Goal: Information Seeking & Learning: Check status

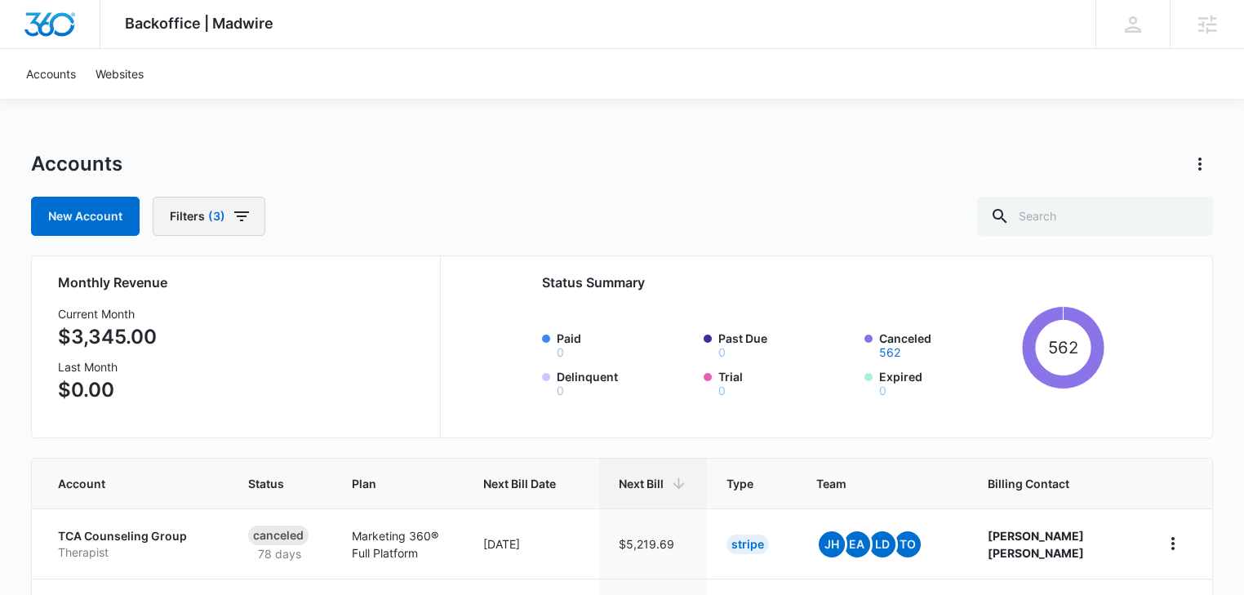
click at [236, 209] on icon "button" at bounding box center [242, 217] width 20 height 20
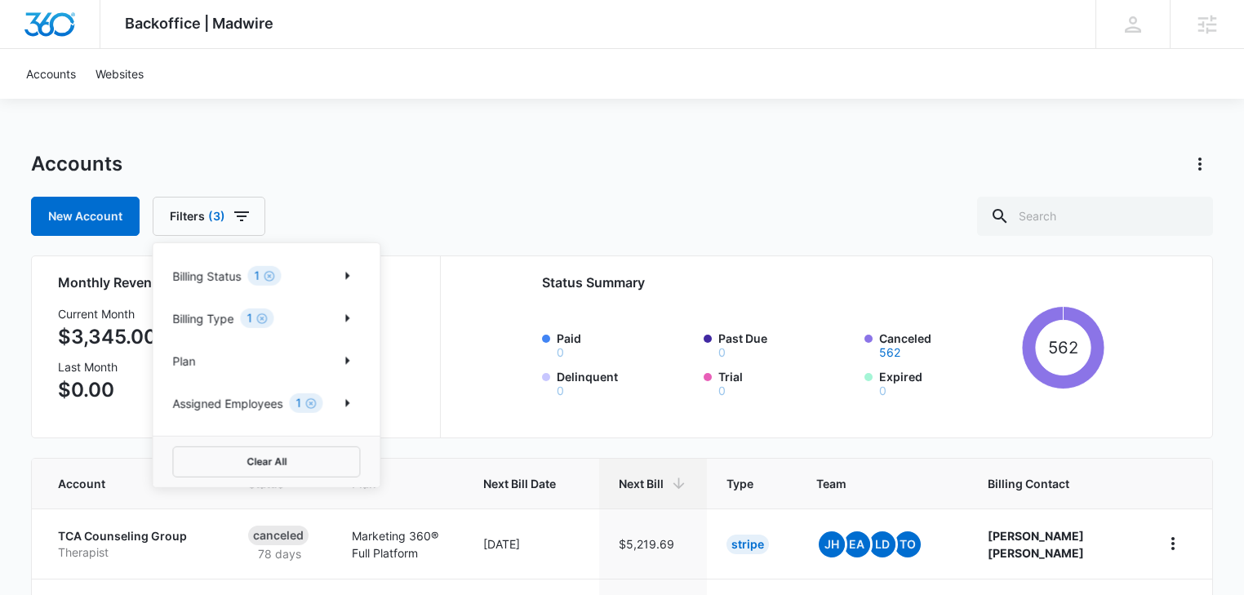
click at [326, 277] on div "Billing Status 1" at bounding box center [266, 276] width 188 height 26
click at [356, 277] on icon "Show Billing Status filters" at bounding box center [347, 276] width 20 height 20
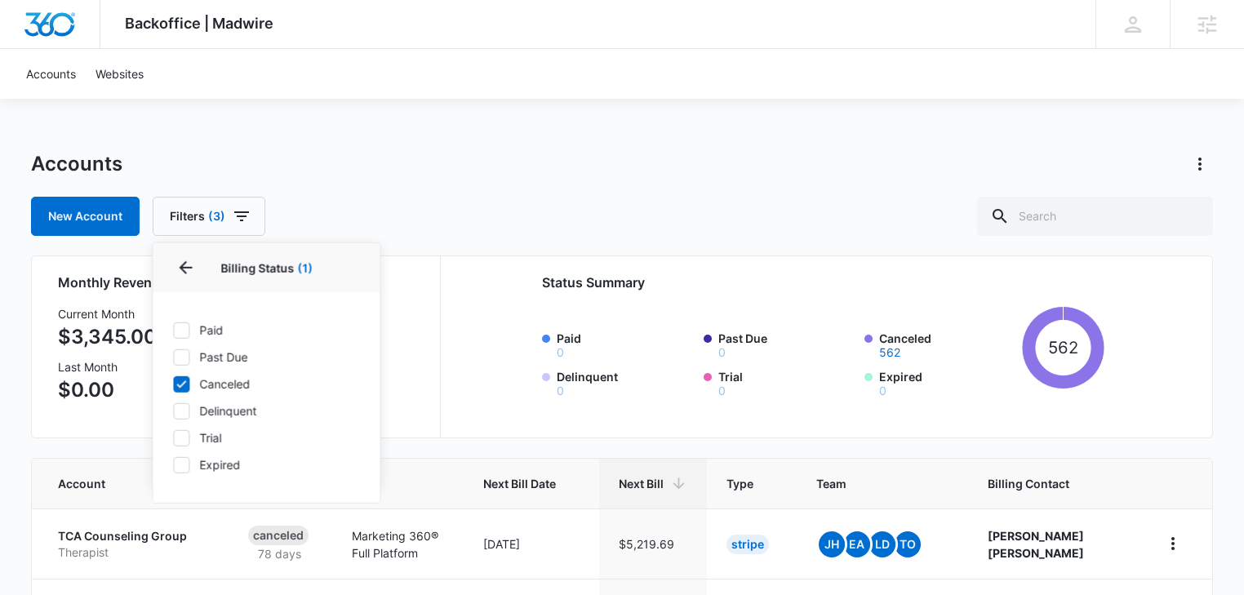
click at [180, 382] on icon at bounding box center [181, 383] width 15 height 15
click at [173, 384] on input "Canceled" at bounding box center [172, 384] width 1 height 1
checkbox input "false"
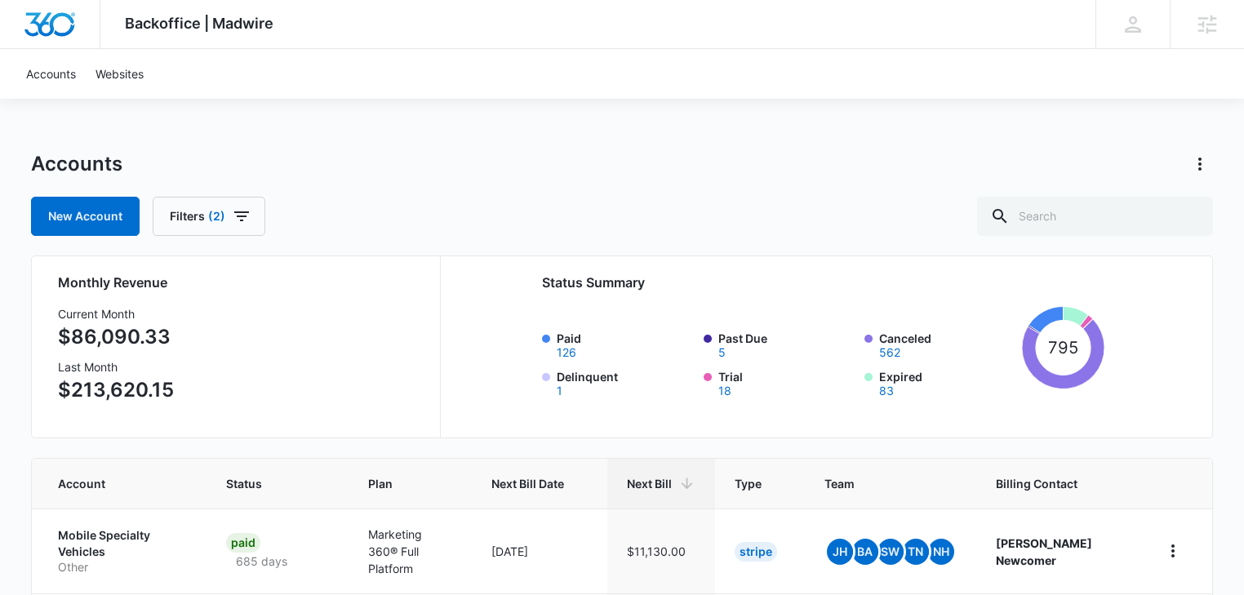
click at [411, 180] on div "Accounts New Account Filters (2)" at bounding box center [622, 193] width 1182 height 85
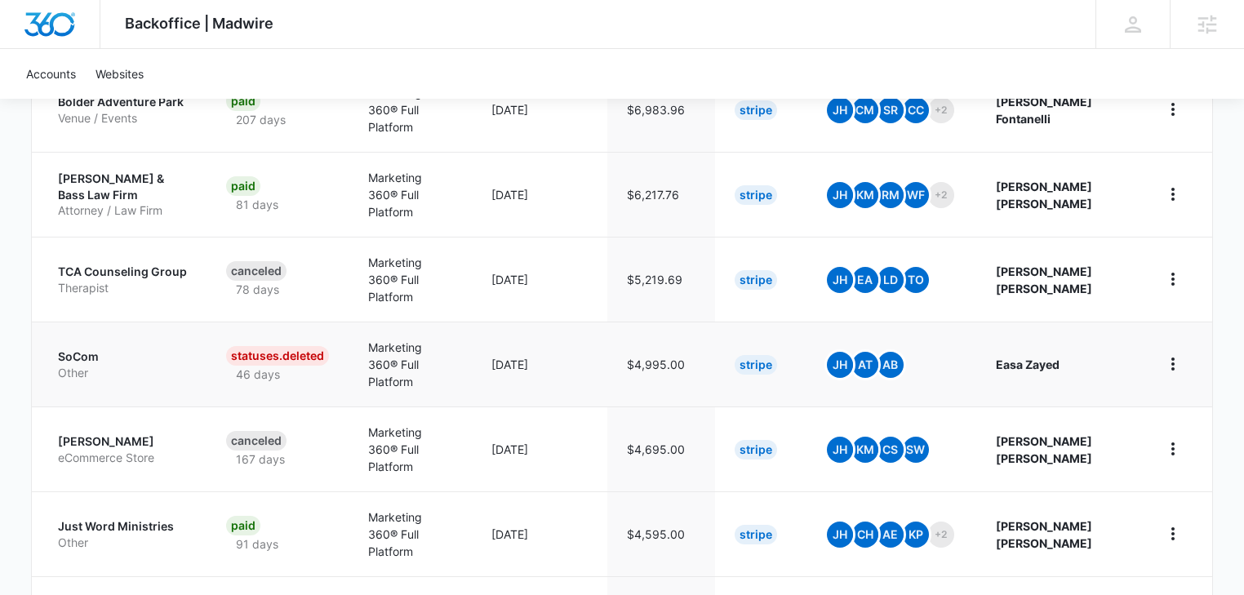
scroll to position [726, 0]
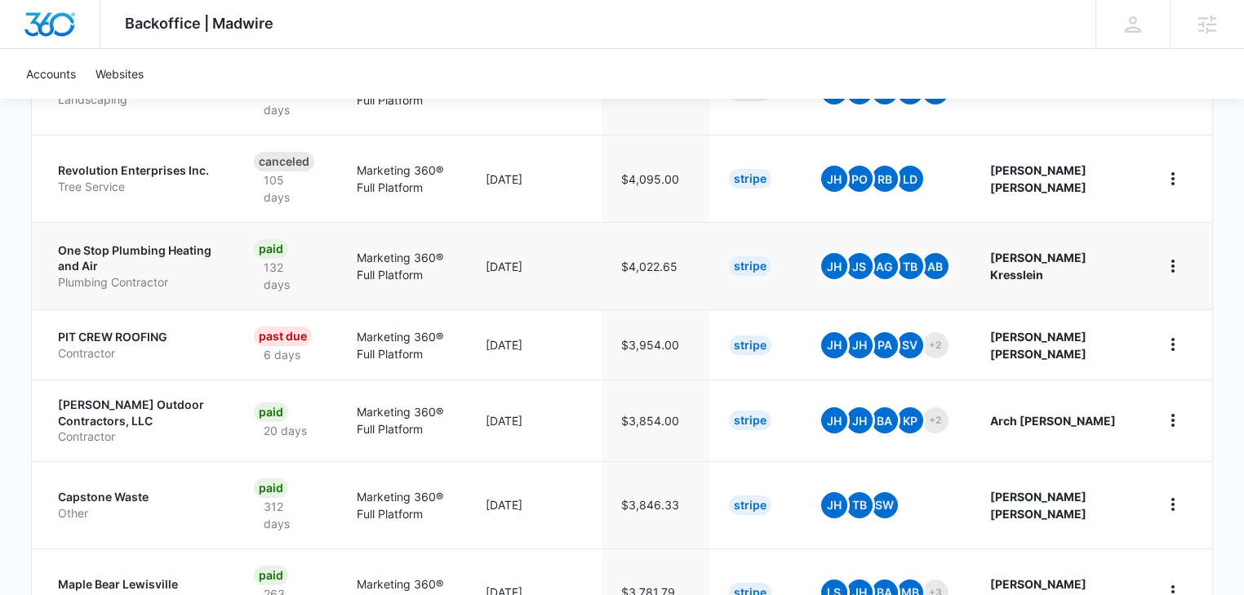
scroll to position [696, 0]
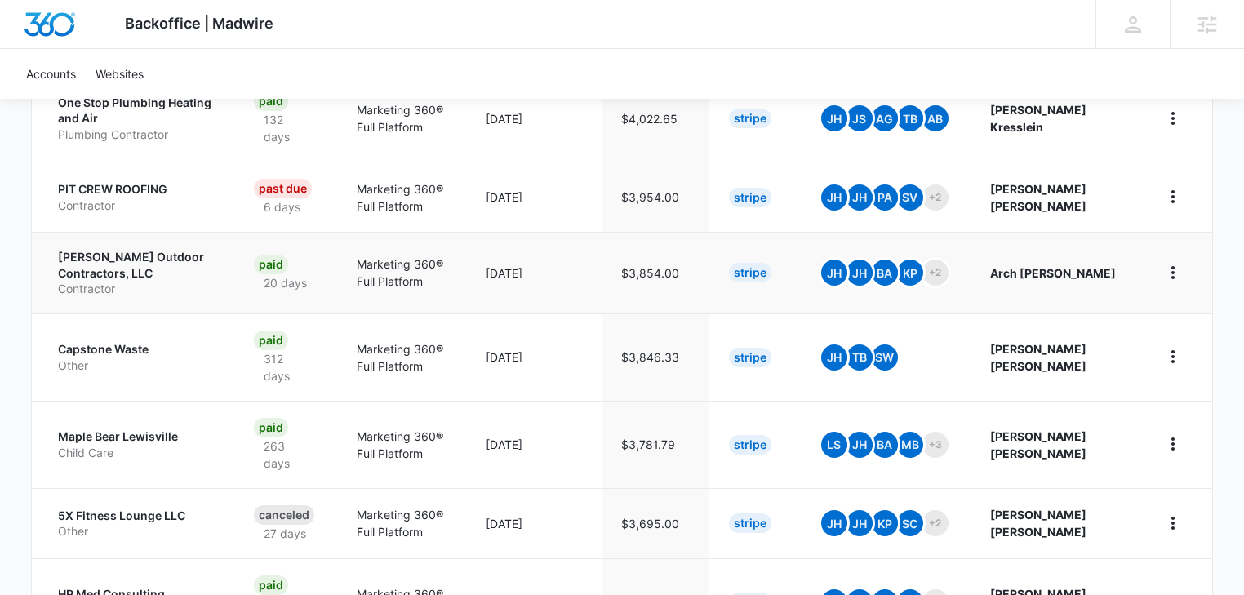
click at [97, 255] on p "[PERSON_NAME] Outdoor Contractors, LLC" at bounding box center [136, 265] width 157 height 32
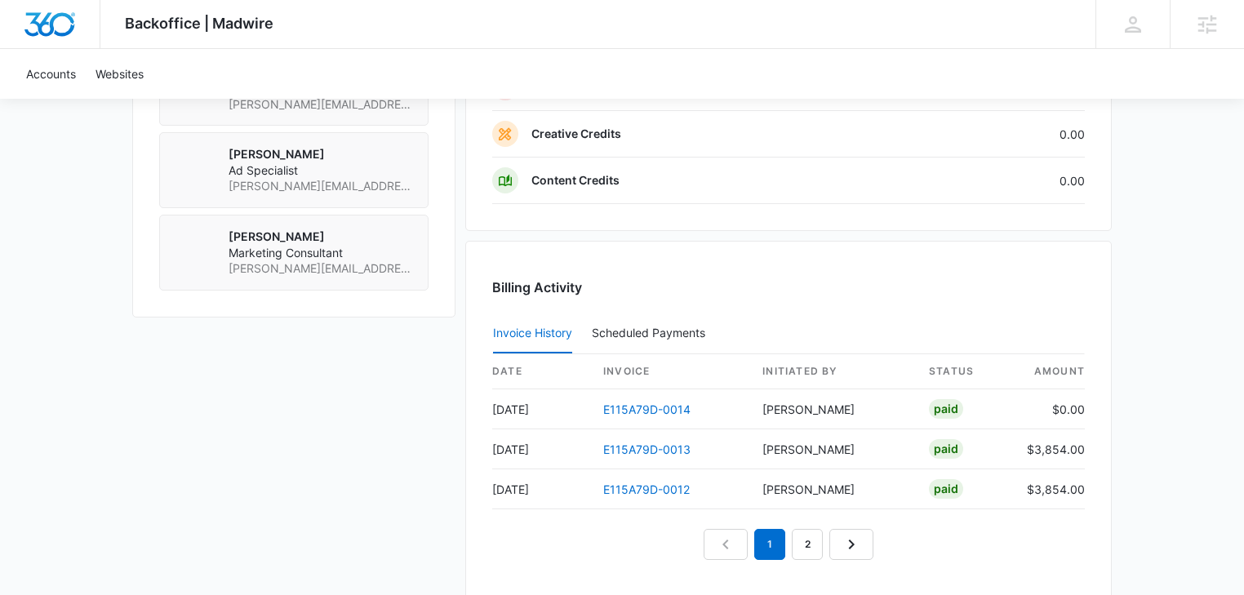
scroll to position [1654, 0]
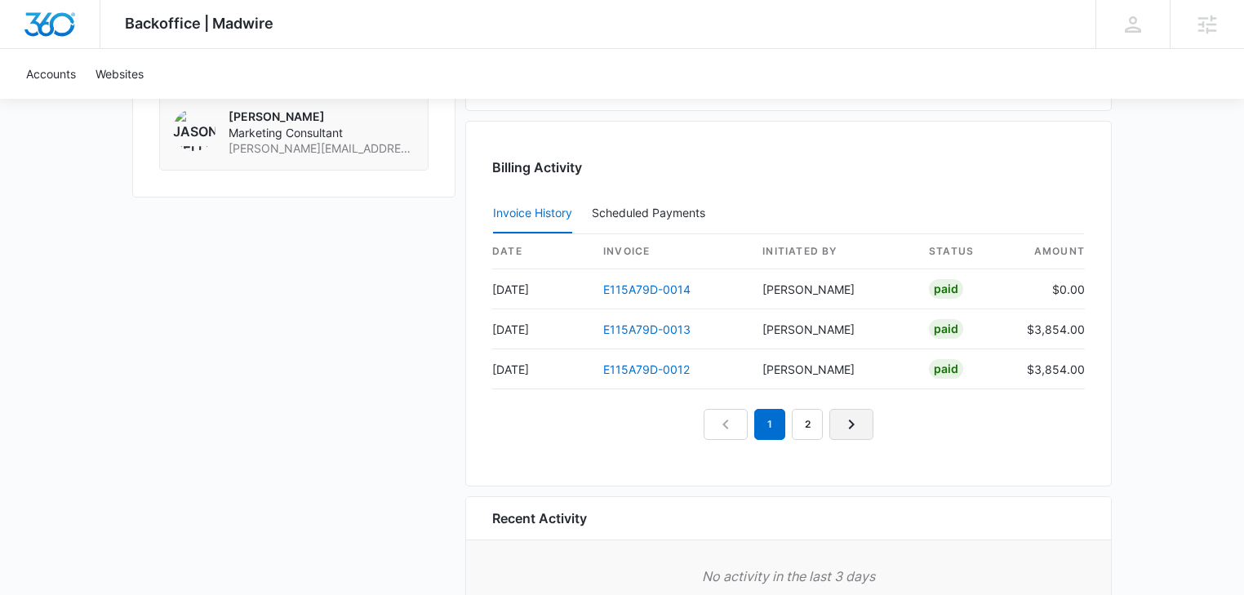
click at [839, 424] on link "Next Page" at bounding box center [851, 424] width 44 height 31
click at [859, 418] on link "Next Page" at bounding box center [870, 424] width 44 height 31
click at [859, 418] on link "4" at bounding box center [844, 424] width 31 height 31
click at [903, 420] on icon "Next Page" at bounding box center [908, 425] width 20 height 20
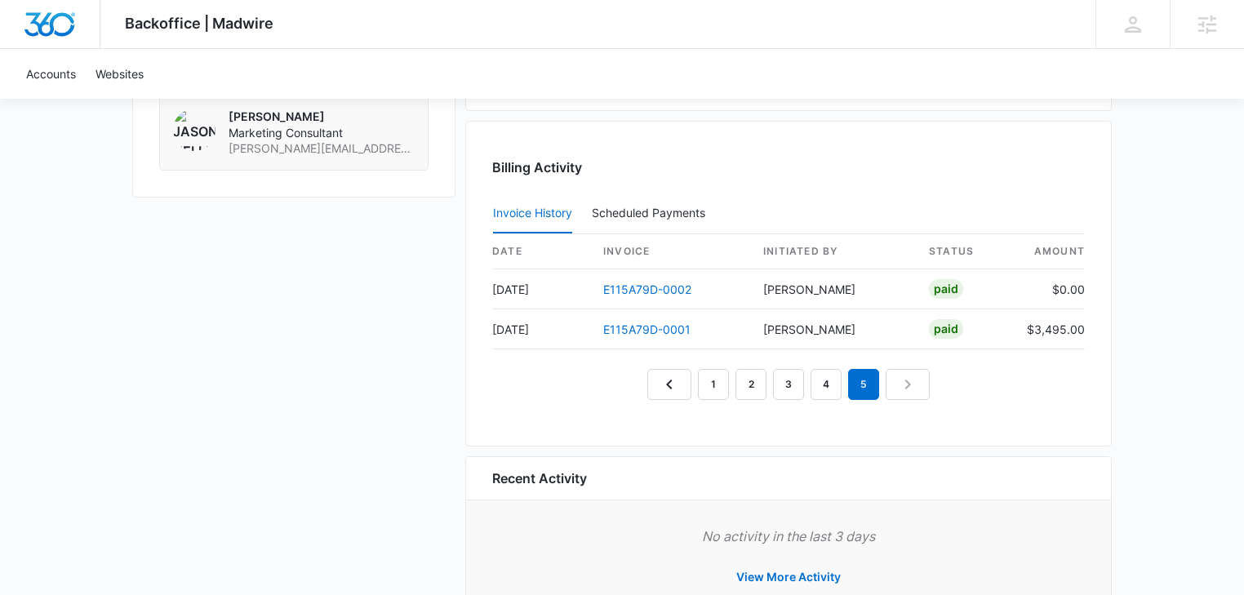
click at [916, 385] on nav "1 2 3 4 5" at bounding box center [788, 384] width 282 height 31
click at [709, 379] on link "1" at bounding box center [713, 384] width 31 height 31
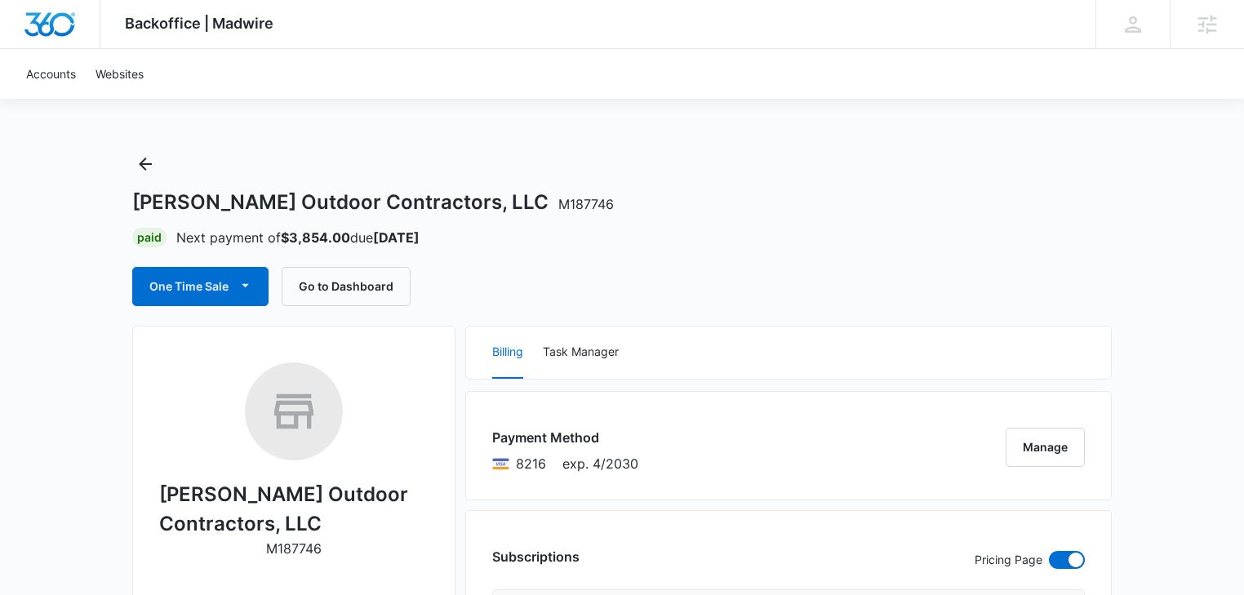
scroll to position [0, 0]
click at [144, 163] on icon "Back" at bounding box center [145, 164] width 13 height 13
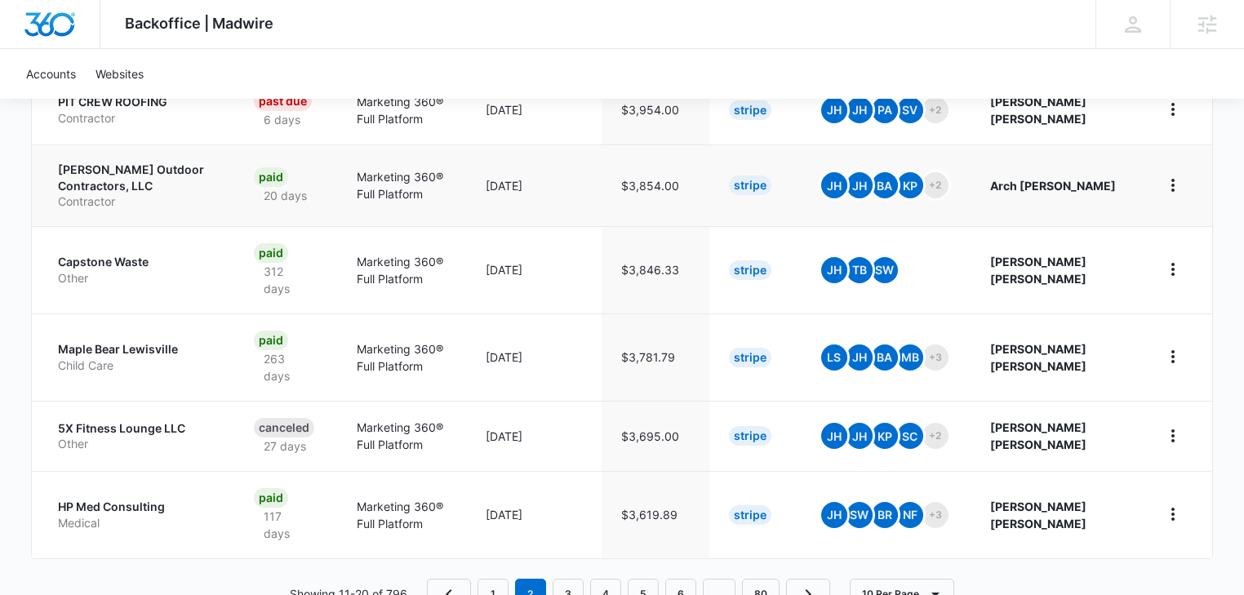
scroll to position [818, 0]
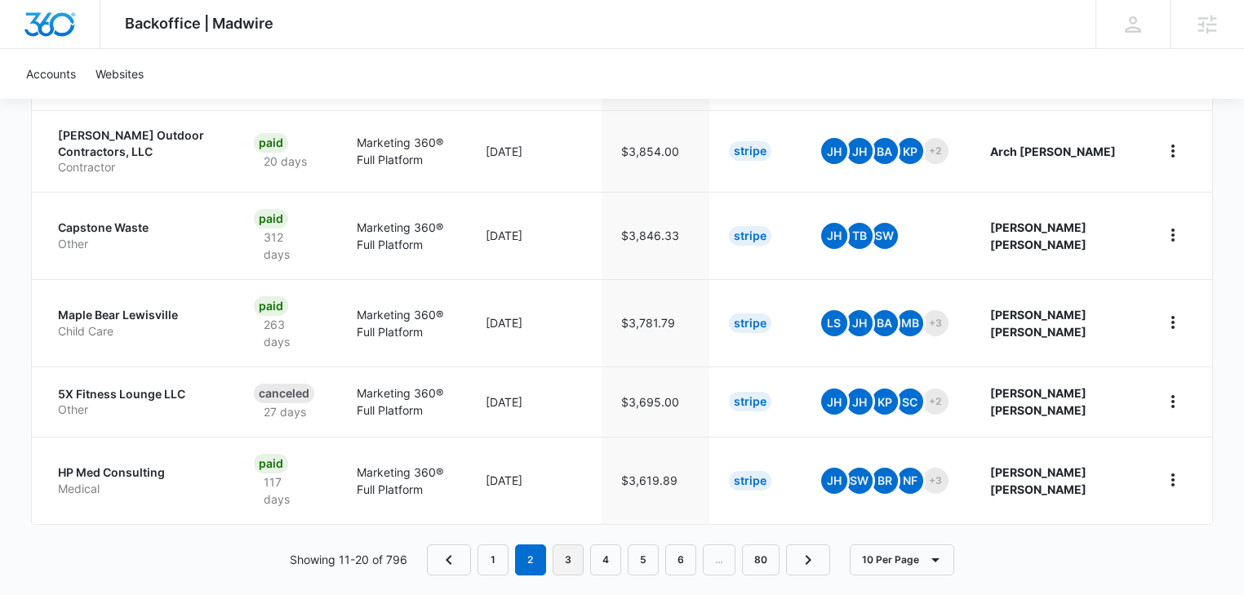
click at [565, 544] on link "3" at bounding box center [568, 559] width 31 height 31
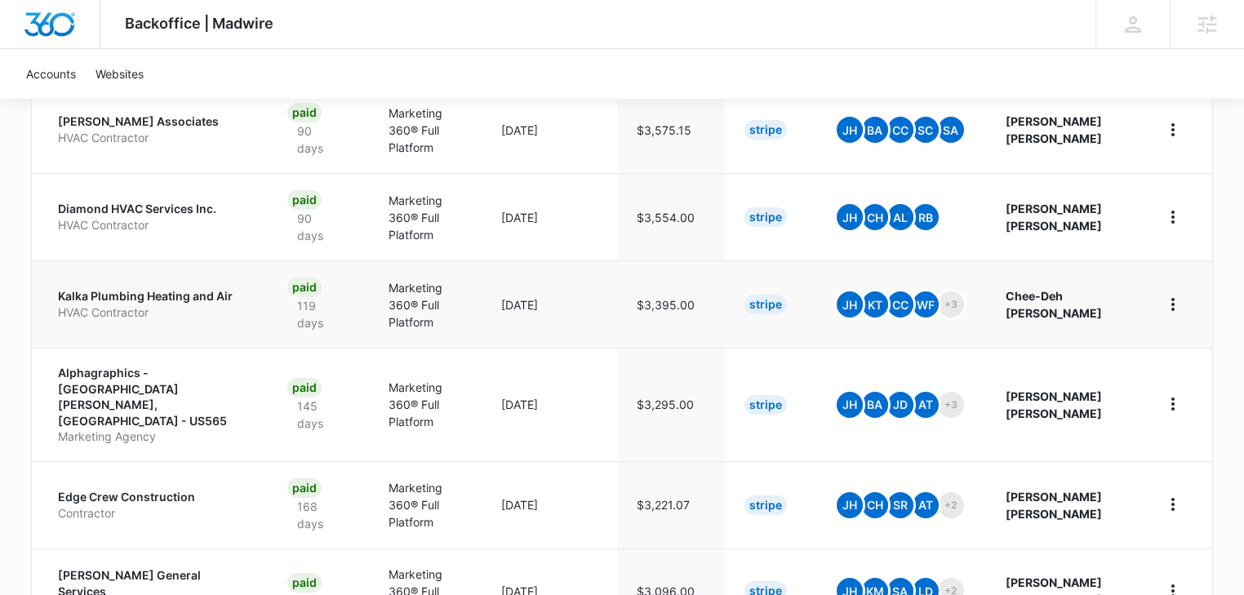
scroll to position [515, 0]
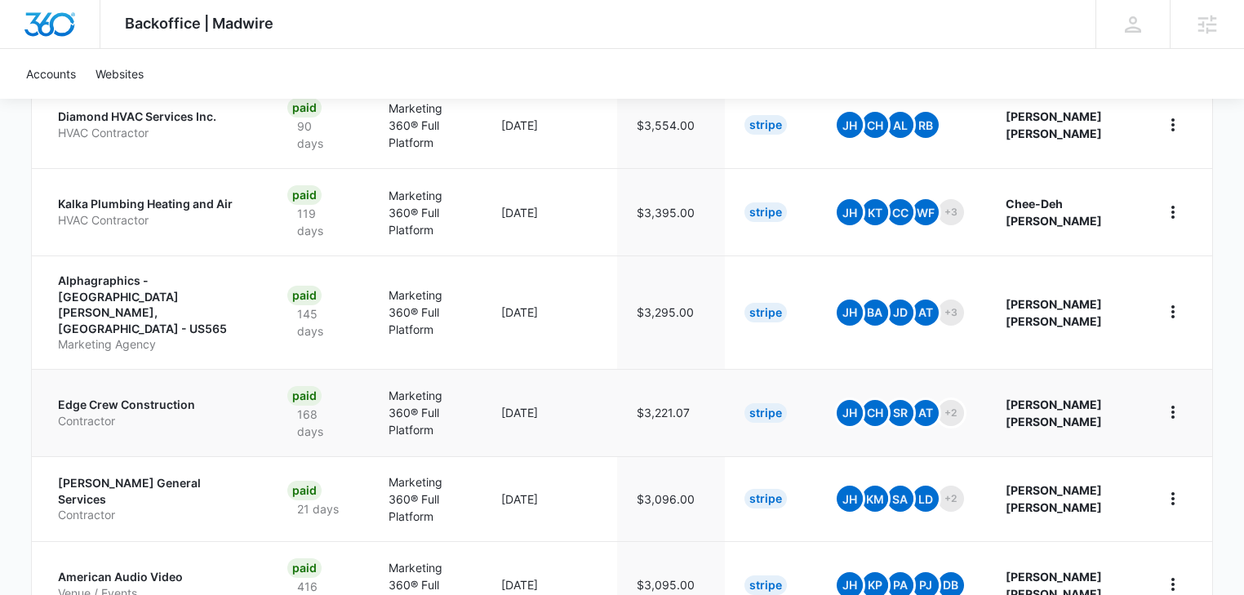
click at [121, 413] on p "Contractor" at bounding box center [153, 421] width 190 height 16
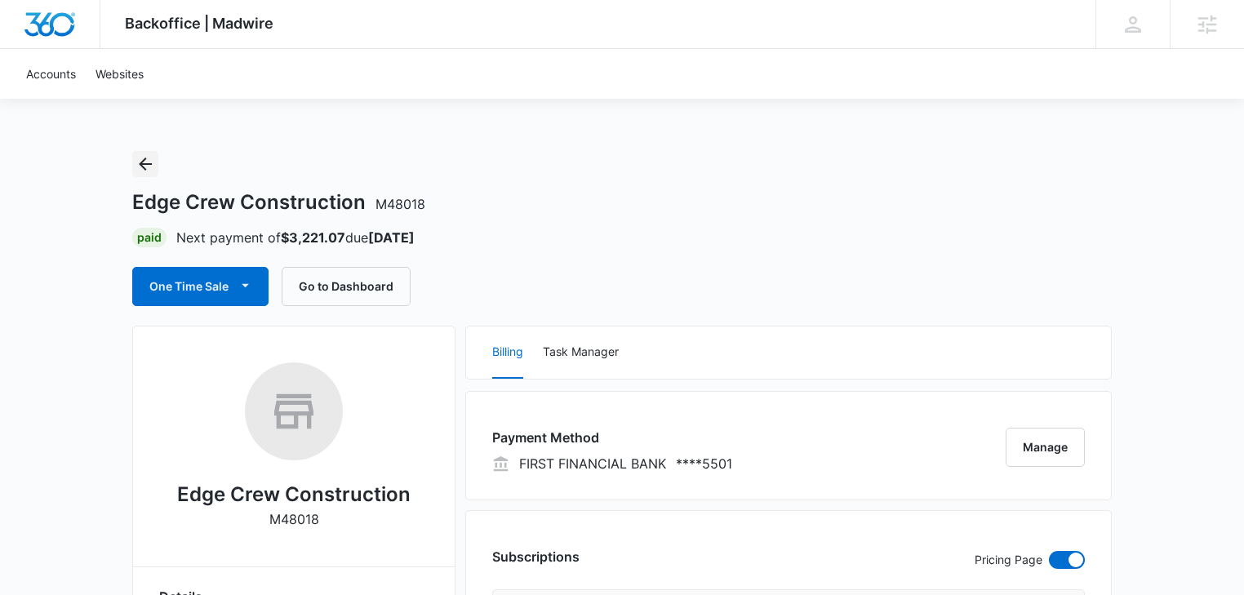
click at [140, 158] on icon "Back" at bounding box center [145, 164] width 20 height 20
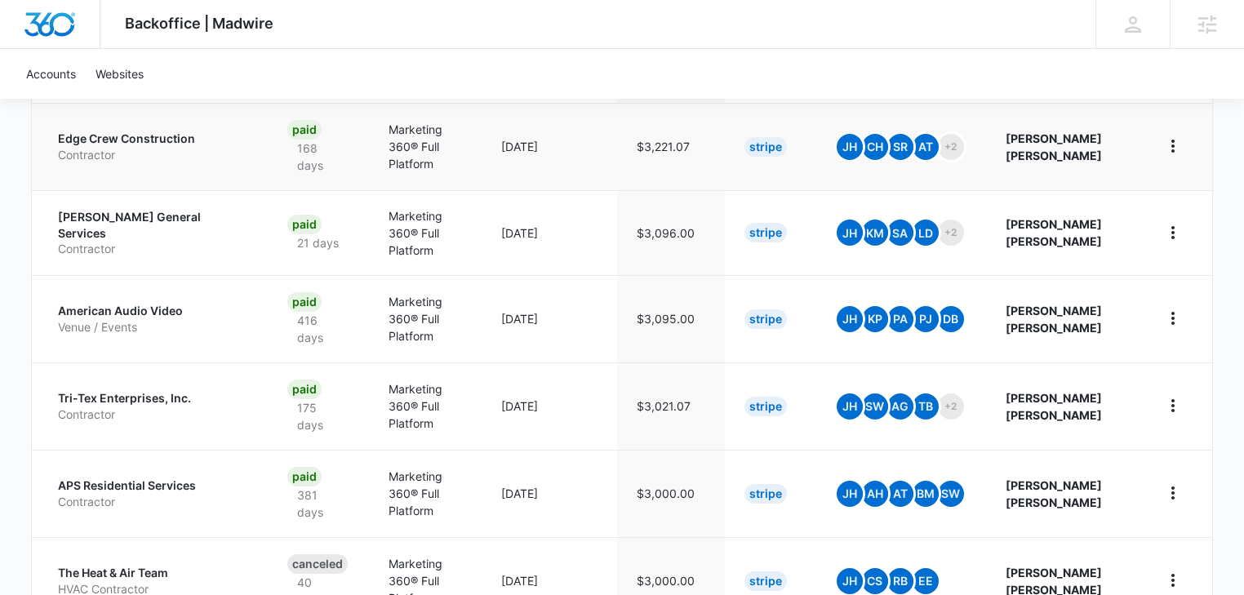
scroll to position [784, 0]
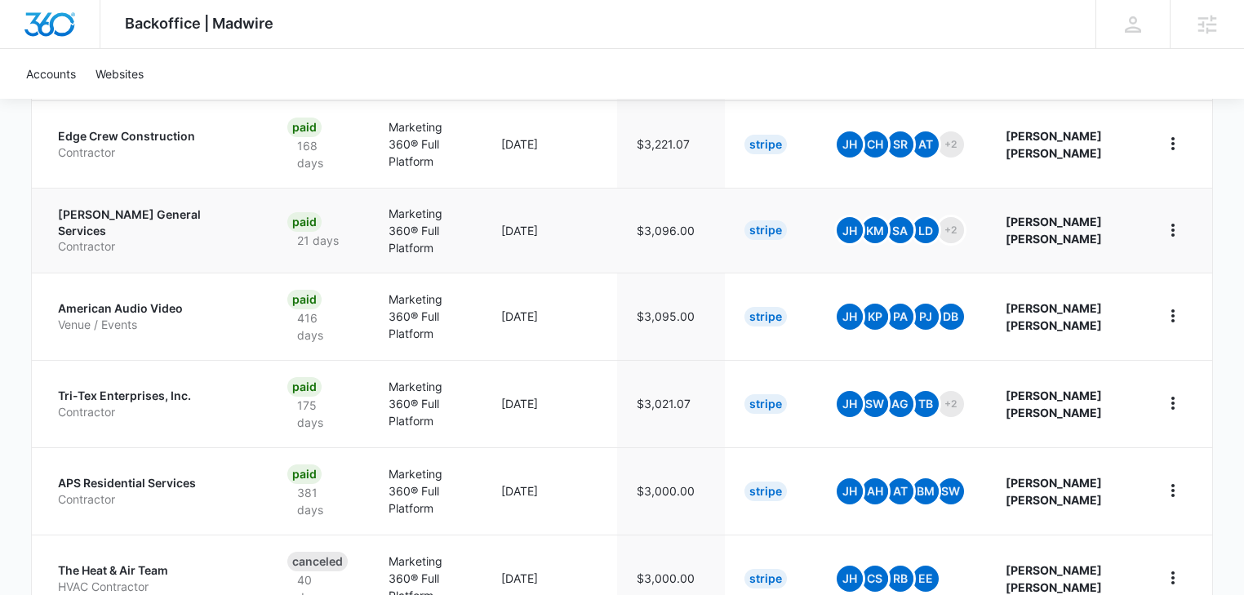
click at [135, 207] on p "[PERSON_NAME] General Services" at bounding box center [153, 223] width 190 height 32
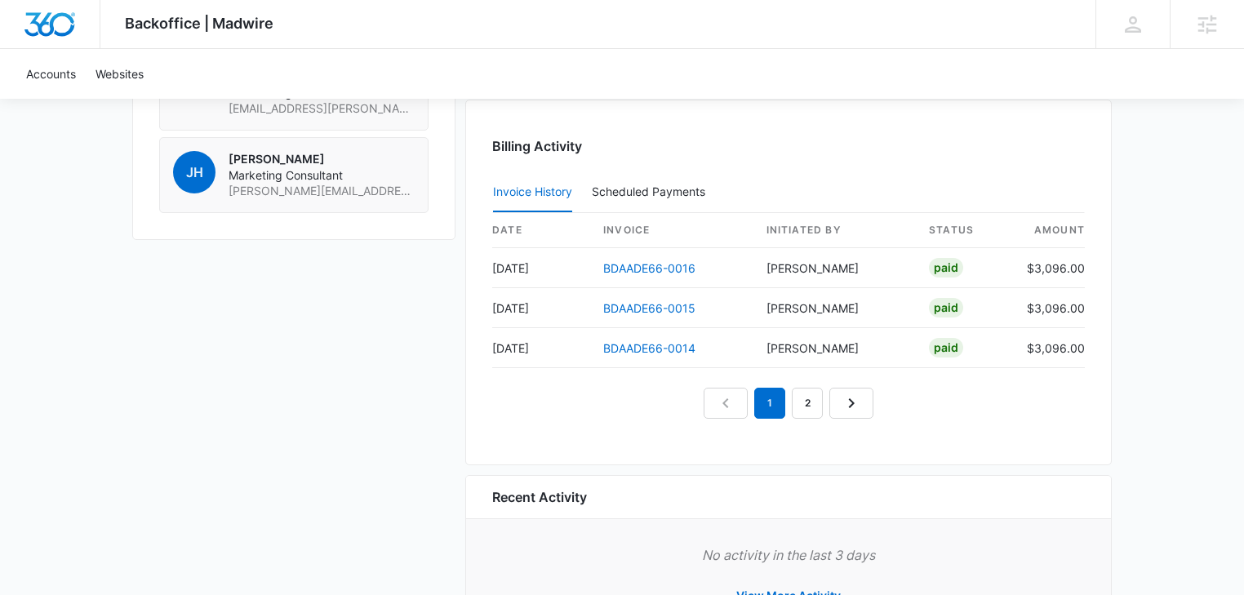
scroll to position [1700, 0]
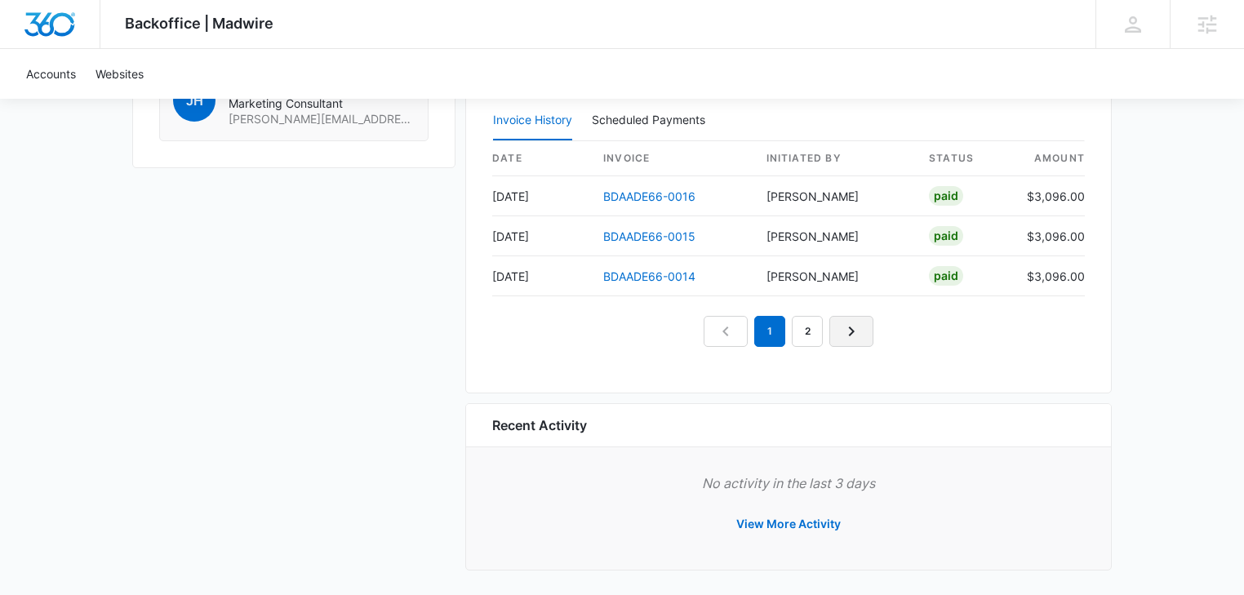
click at [859, 332] on icon "Next Page" at bounding box center [852, 332] width 20 height 20
click at [859, 332] on link "Next Page" at bounding box center [870, 331] width 44 height 31
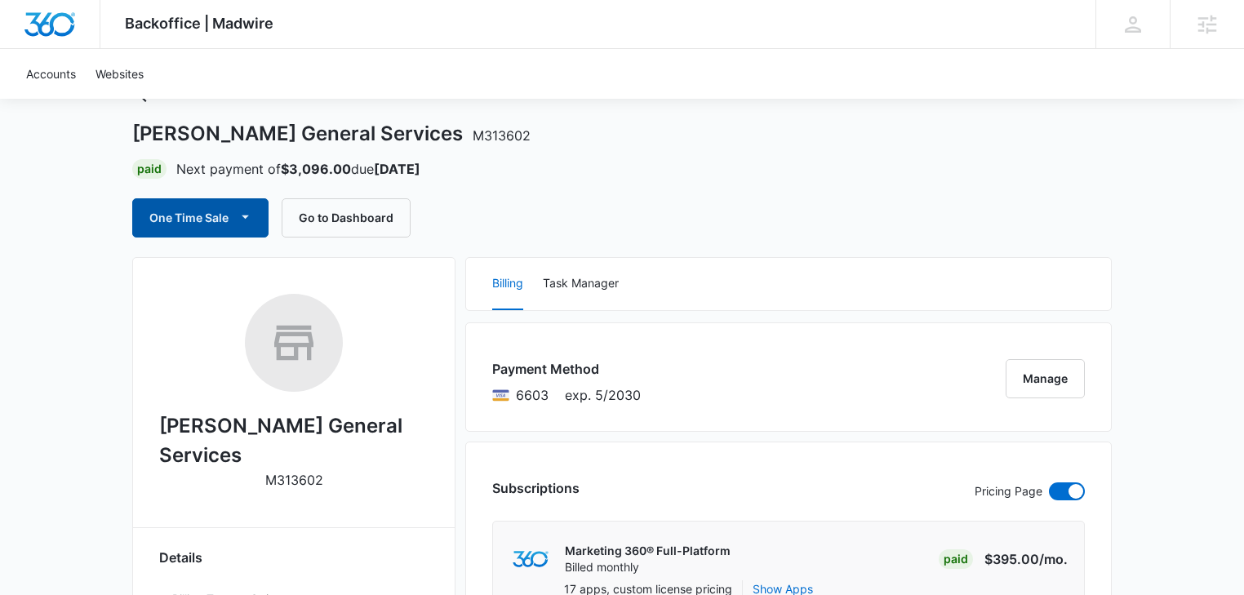
scroll to position [0, 0]
